Goal: Information Seeking & Learning: Learn about a topic

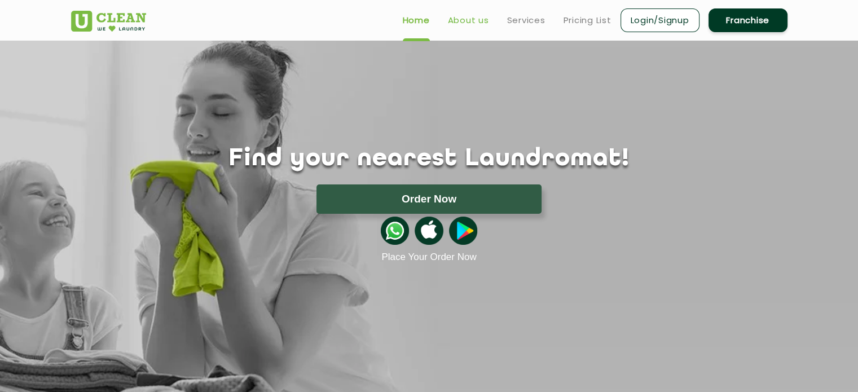
click at [474, 20] on link "About us" at bounding box center [468, 21] width 41 height 14
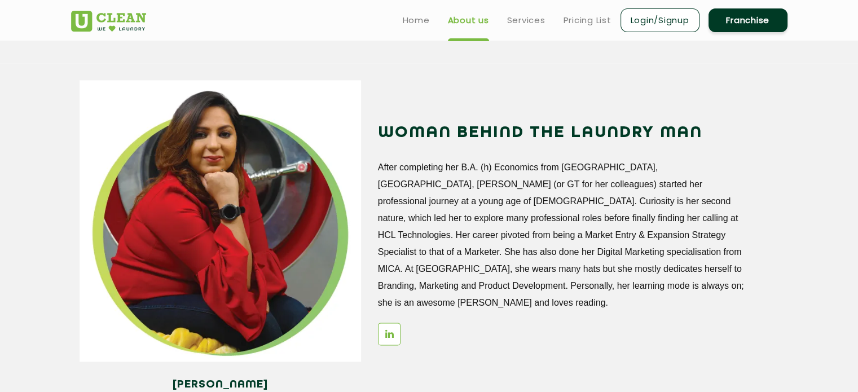
scroll to position [1297, 0]
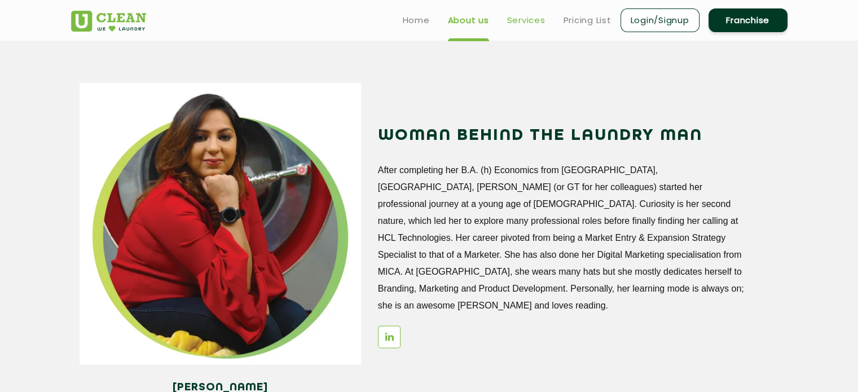
click at [517, 22] on link "Services" at bounding box center [526, 21] width 38 height 14
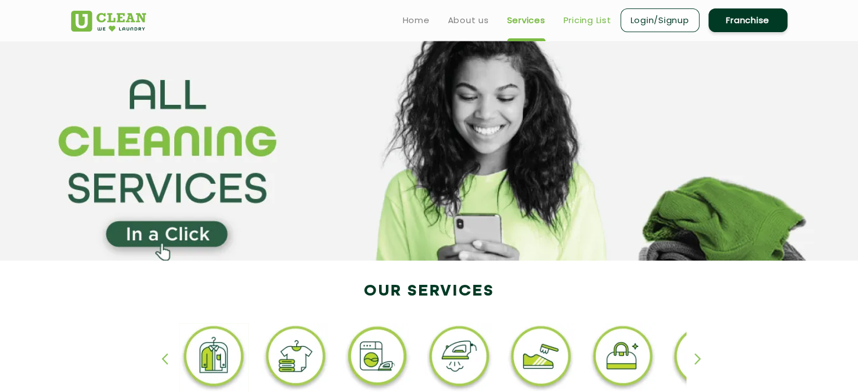
click at [574, 23] on link "Pricing List" at bounding box center [587, 21] width 48 height 14
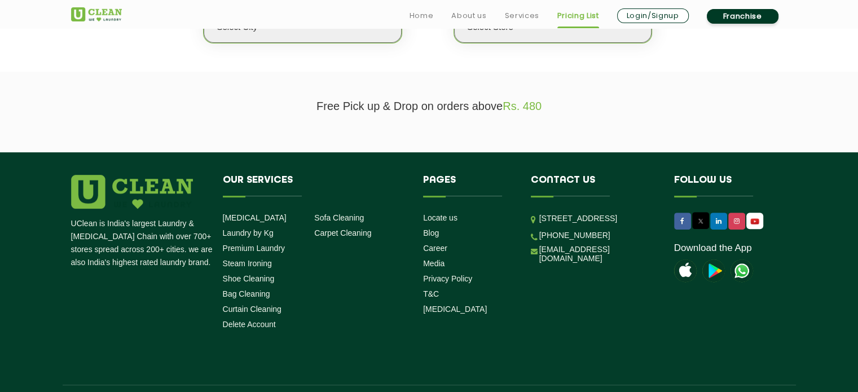
scroll to position [261, 0]
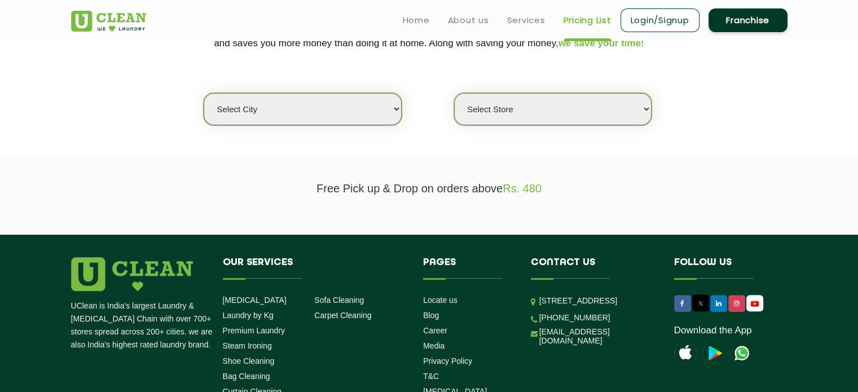
click at [370, 106] on select "Select city [GEOGRAPHIC_DATA] [GEOGRAPHIC_DATA] [GEOGRAPHIC_DATA] [GEOGRAPHIC_D…" at bounding box center [302, 109] width 197 height 32
select select "6"
click at [204, 93] on select "Select city [GEOGRAPHIC_DATA] [GEOGRAPHIC_DATA] [GEOGRAPHIC_DATA] [GEOGRAPHIC_D…" at bounding box center [302, 109] width 197 height 32
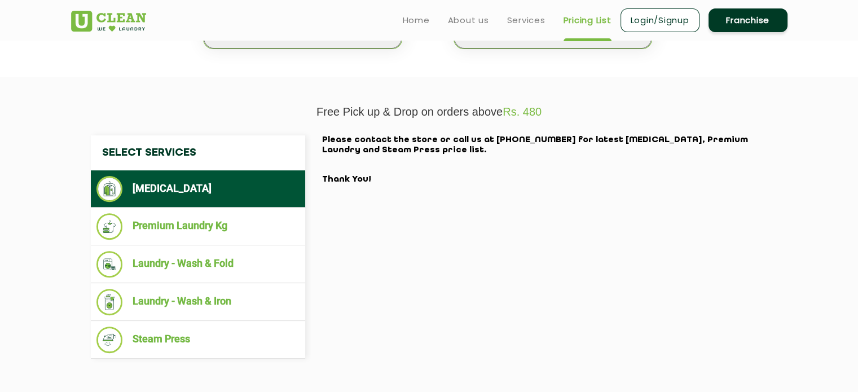
scroll to position [317, 0]
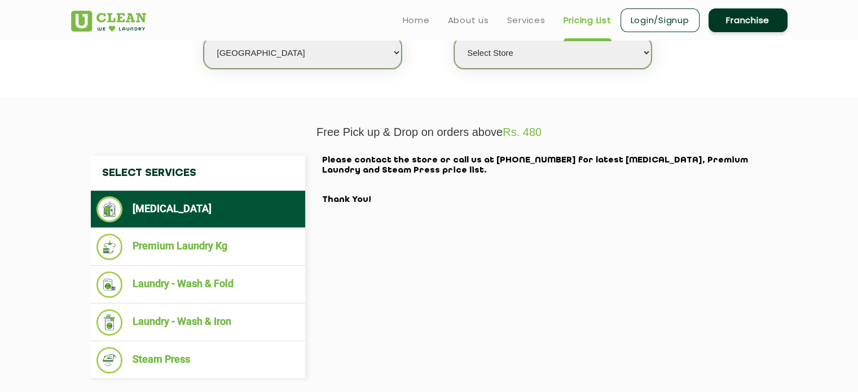
click at [523, 58] on select "Select Store [GEOGRAPHIC_DATA] [GEOGRAPHIC_DATA] UClean KR [GEOGRAPHIC_DATA] [G…" at bounding box center [552, 53] width 197 height 32
select select "326"
click at [454, 37] on select "Select Store [GEOGRAPHIC_DATA] [GEOGRAPHIC_DATA] UClean KR [GEOGRAPHIC_DATA] [G…" at bounding box center [552, 53] width 197 height 32
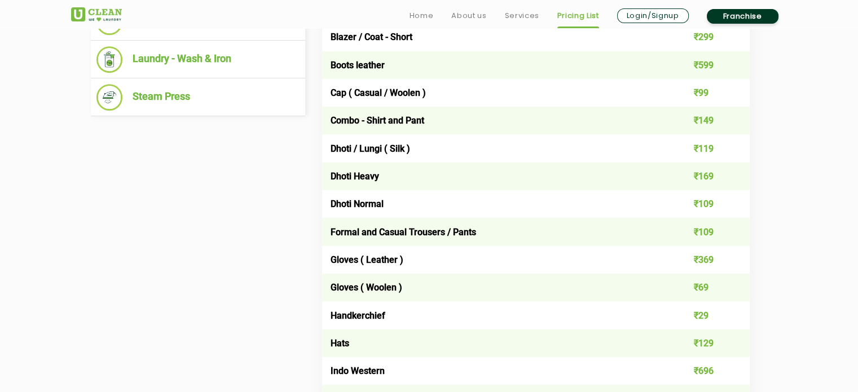
scroll to position [656, 0]
